Goal: Book appointment/travel/reservation

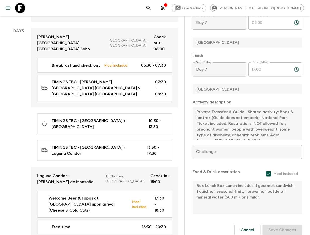
scroll to position [377, 0]
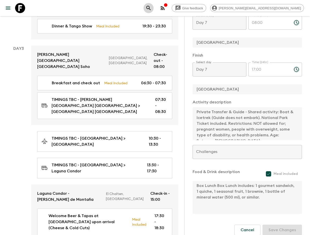
click at [152, 6] on icon "search adventures" at bounding box center [149, 8] width 6 height 6
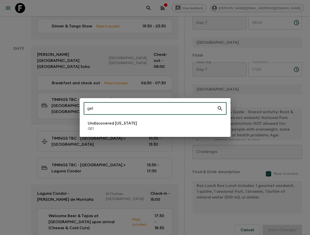
type input "ge1"
click at [110, 122] on p "Undiscovered [US_STATE]" at bounding box center [112, 123] width 49 height 6
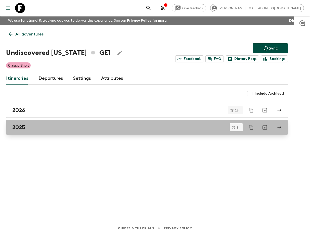
click at [42, 133] on link "2025" at bounding box center [147, 127] width 282 height 15
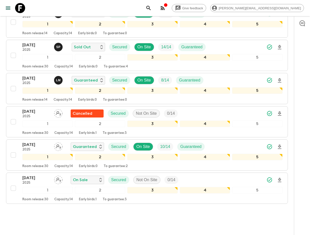
scroll to position [182, 0]
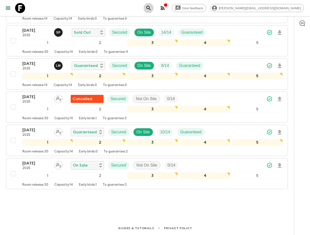
click at [154, 9] on button "search adventures" at bounding box center [149, 8] width 10 height 10
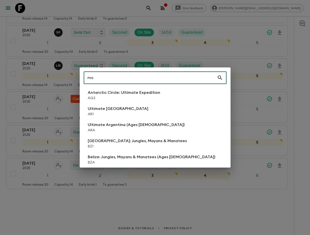
type input "ma3"
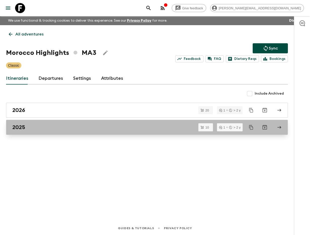
click at [42, 124] on link "2025" at bounding box center [147, 127] width 282 height 15
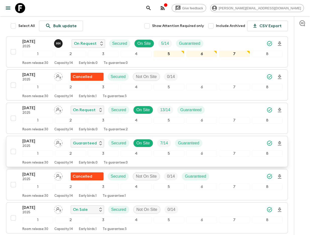
scroll to position [85, 0]
